Goal: Information Seeking & Learning: Understand process/instructions

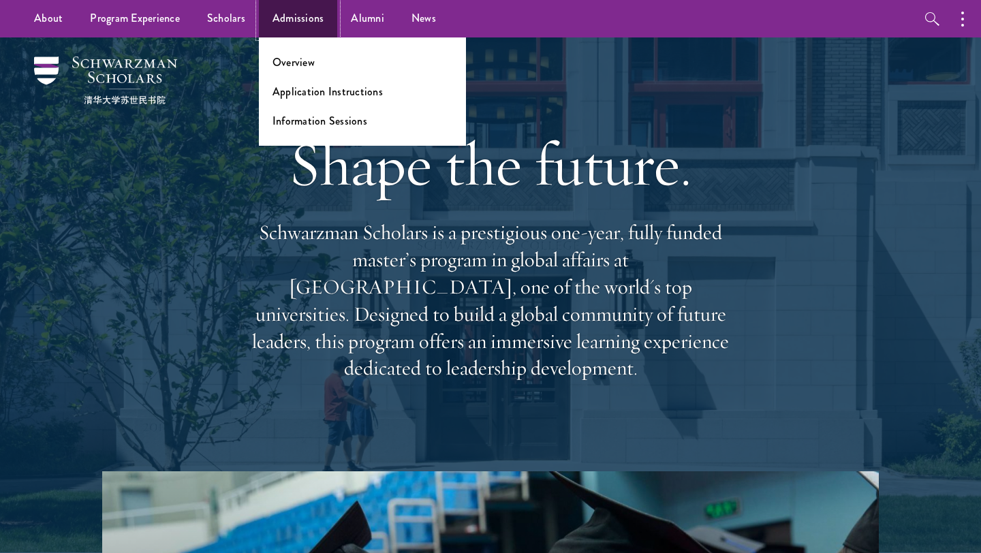
click at [292, 16] on link "Admissions" at bounding box center [298, 18] width 79 height 37
click at [302, 84] on link "Application Instructions" at bounding box center [327, 92] width 110 height 16
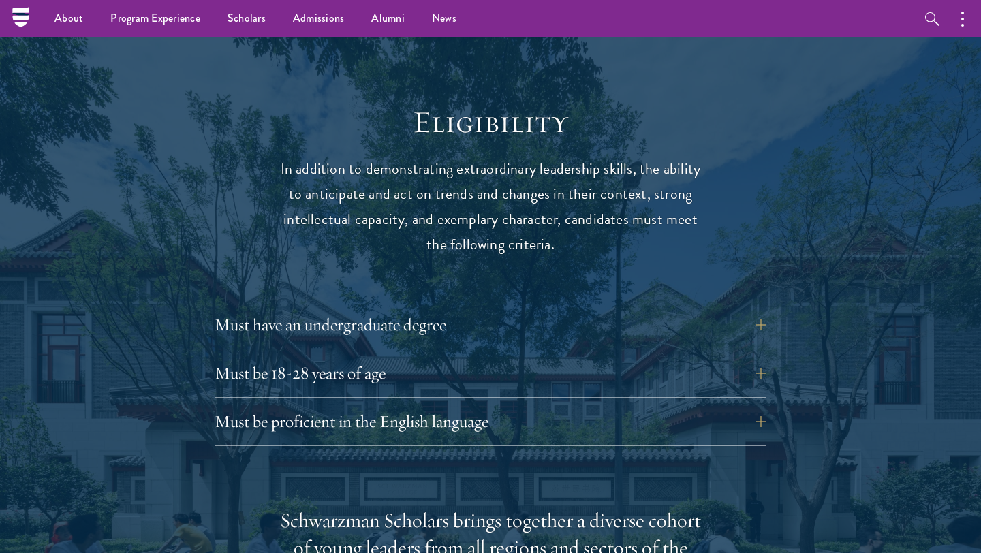
scroll to position [1581, 0]
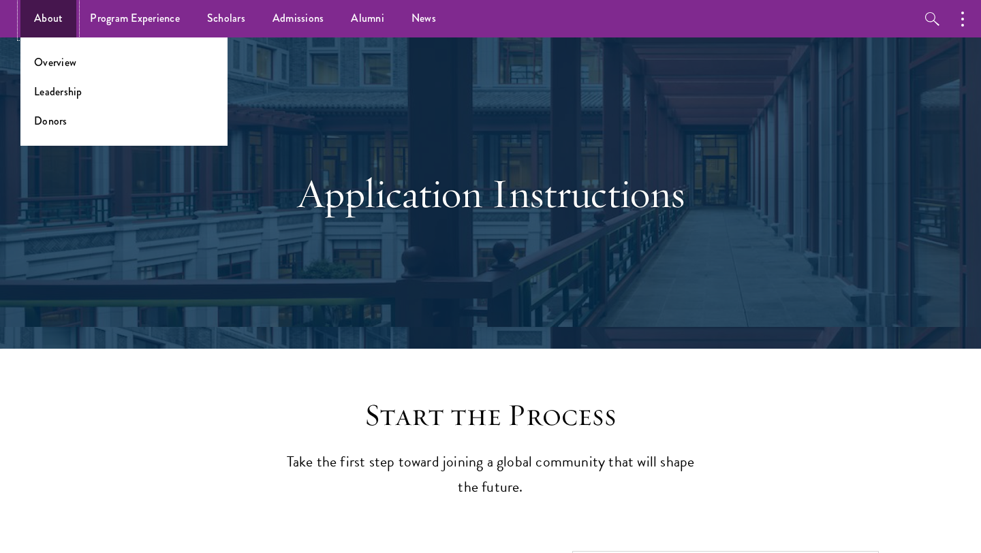
click at [29, 30] on link "About" at bounding box center [48, 18] width 56 height 37
